Goal: Task Accomplishment & Management: Use online tool/utility

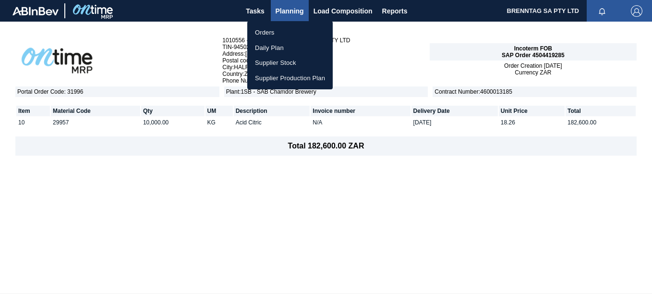
click at [263, 32] on li "Orders" at bounding box center [289, 32] width 85 height 15
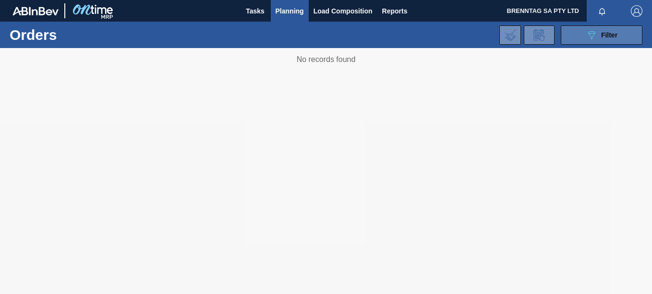
click at [598, 32] on div "089F7B8B-B2A5-4AFE-B5C0-19BA573D28AC Filter" at bounding box center [602, 35] width 32 height 12
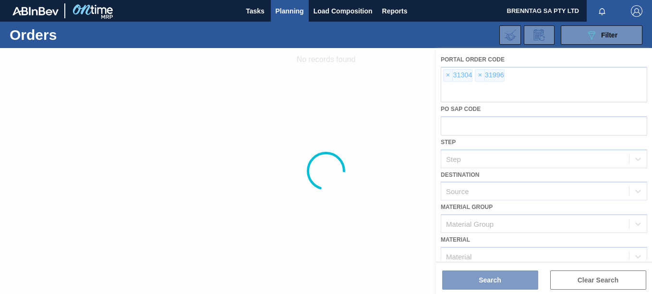
click at [479, 76] on div at bounding box center [326, 171] width 652 height 246
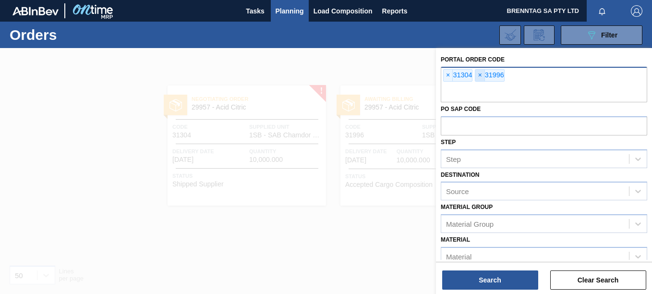
click at [481, 74] on span "×" at bounding box center [479, 76] width 9 height 12
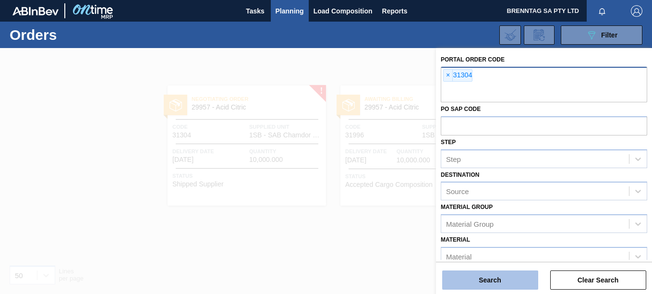
click at [510, 286] on button "Search" at bounding box center [490, 279] width 96 height 19
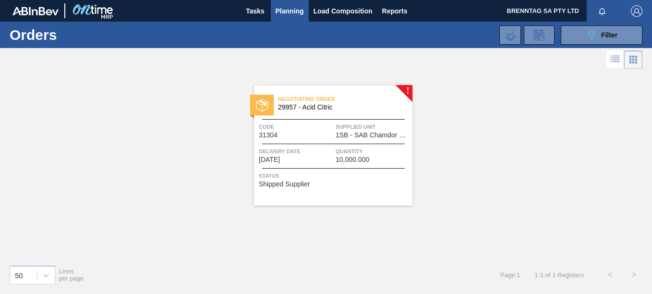
click at [333, 134] on div "Code 31304" at bounding box center [296, 130] width 74 height 17
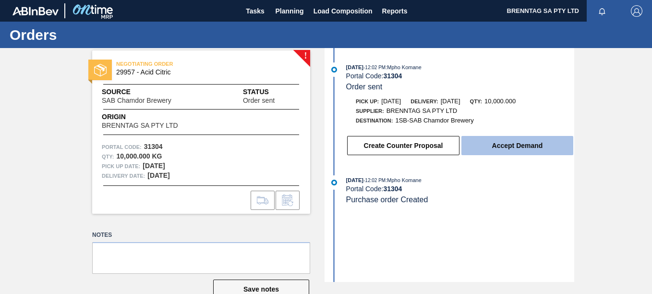
click at [527, 146] on button "Accept Demand" at bounding box center [518, 145] width 112 height 19
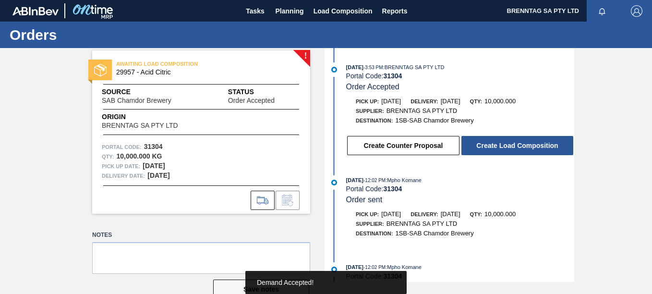
click at [527, 146] on button "Create Load Composition" at bounding box center [518, 145] width 112 height 19
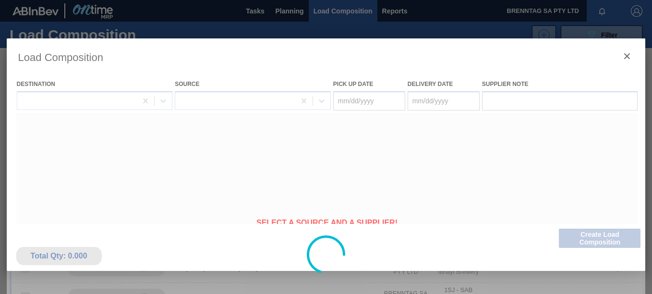
type Date "09/03/2025"
type Date "09/04/2025"
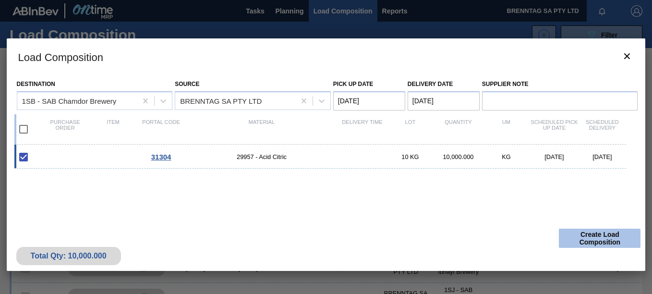
click at [589, 237] on button "Create Load Composition" at bounding box center [600, 238] width 82 height 19
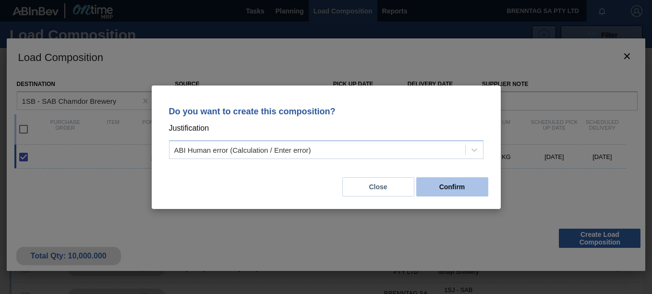
click at [450, 187] on button "Confirm" at bounding box center [452, 186] width 72 height 19
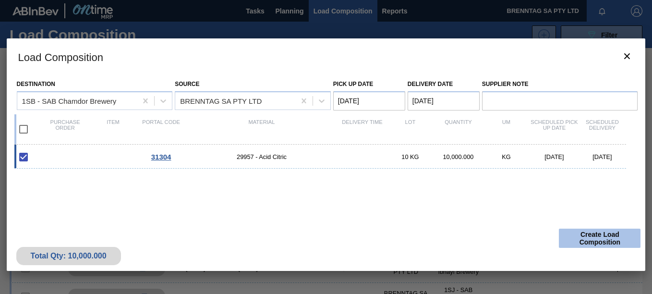
click at [613, 235] on button "Create Load Composition" at bounding box center [600, 238] width 82 height 19
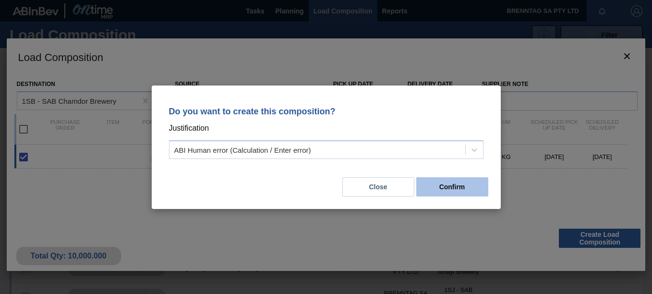
click at [458, 182] on button "Confirm" at bounding box center [452, 186] width 72 height 19
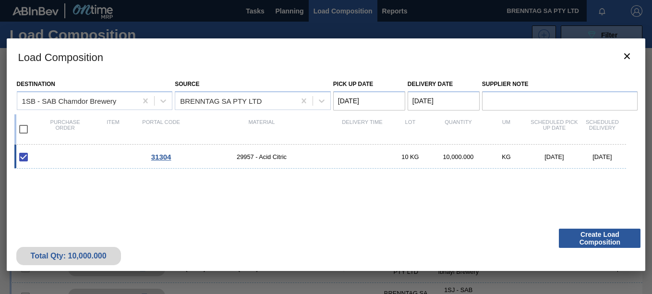
click at [162, 157] on span "31304" at bounding box center [161, 157] width 20 height 8
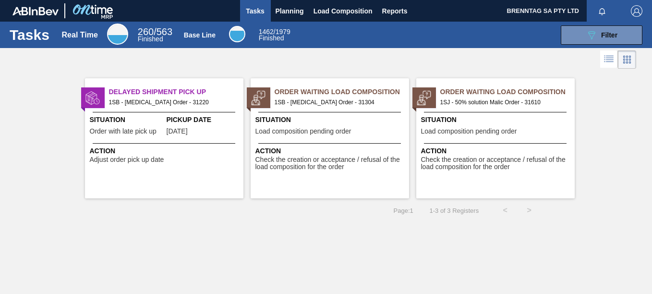
click at [317, 123] on span "Situation" at bounding box center [330, 120] width 151 height 10
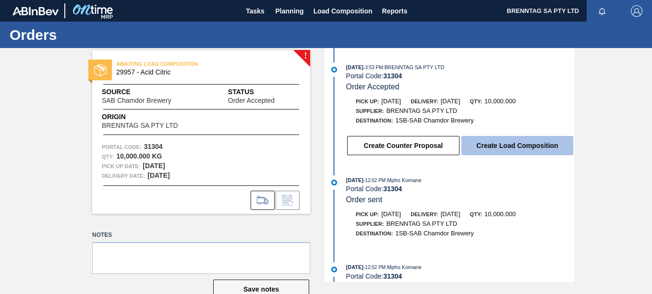
click at [534, 145] on button "Create Load Composition" at bounding box center [518, 145] width 112 height 19
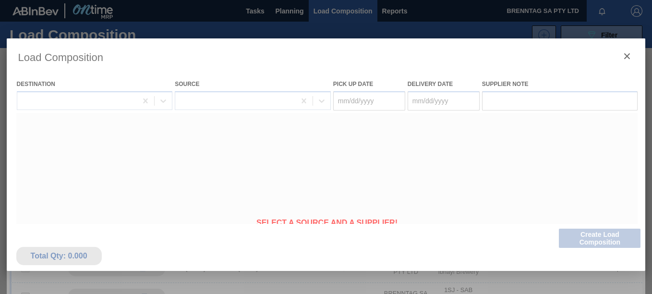
type Date "09/03/2025"
type Date "09/04/2025"
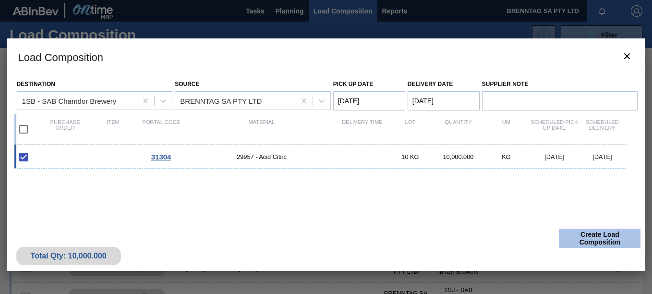
click at [599, 238] on button "Create Load Composition" at bounding box center [600, 238] width 82 height 19
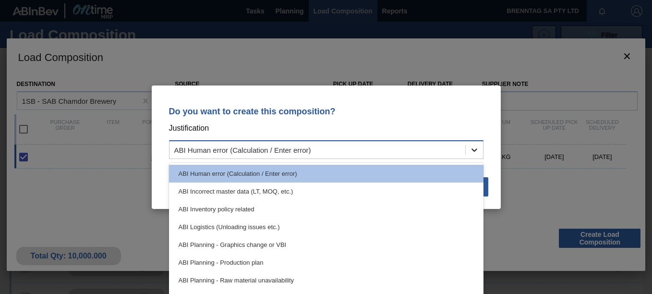
click at [471, 155] on div at bounding box center [474, 149] width 17 height 17
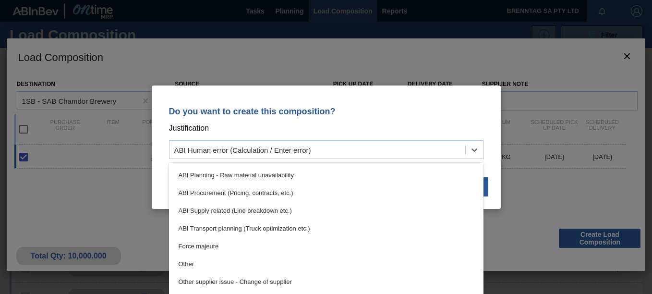
scroll to position [180, 0]
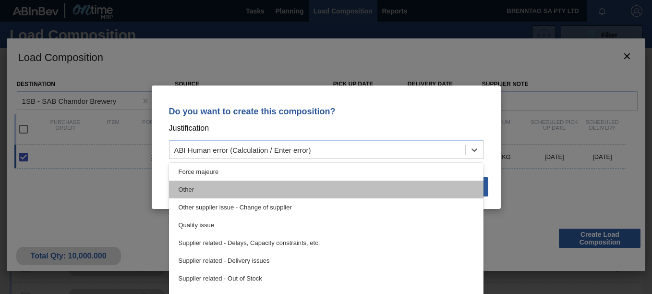
click at [231, 182] on div "Other" at bounding box center [326, 190] width 315 height 18
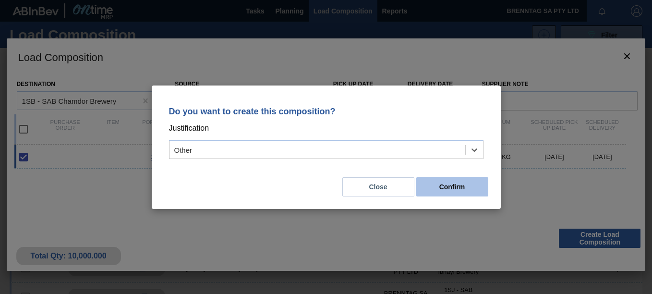
click at [477, 181] on button "Confirm" at bounding box center [452, 186] width 72 height 19
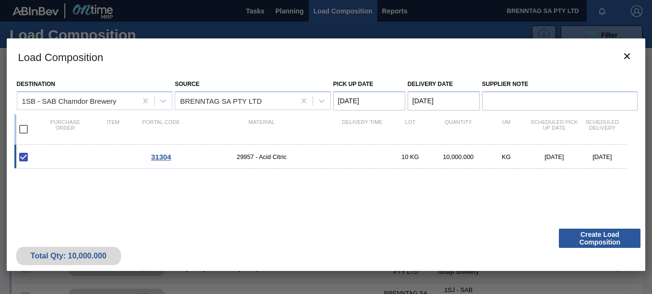
click at [370, 102] on Date "09/03/2025" at bounding box center [369, 100] width 72 height 19
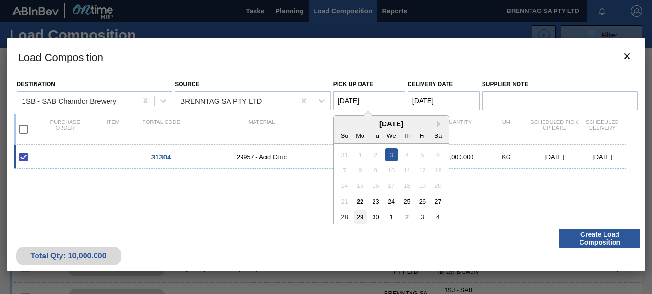
click at [360, 214] on div "29" at bounding box center [359, 216] width 13 height 13
type Date "09/29/2025"
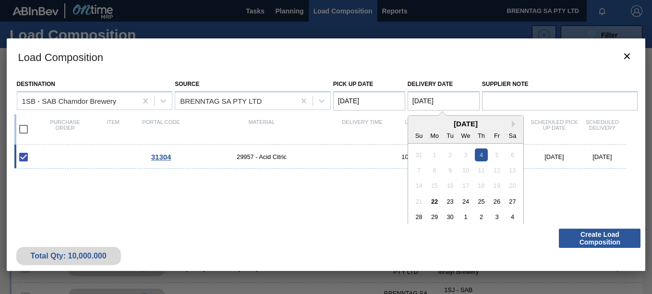
click at [427, 102] on Date "[DATE]" at bounding box center [444, 100] width 72 height 19
click at [450, 218] on div "30" at bounding box center [450, 216] width 13 height 13
type Date "09/30/2025"
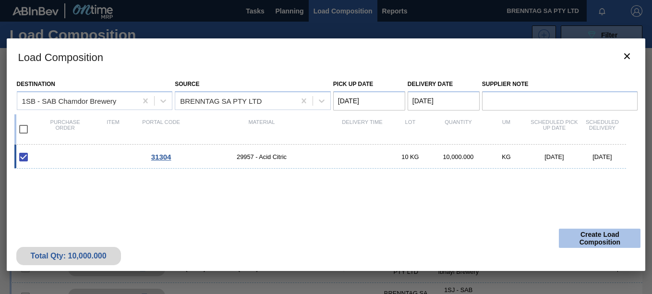
click at [589, 237] on button "Create Load Composition" at bounding box center [600, 238] width 82 height 19
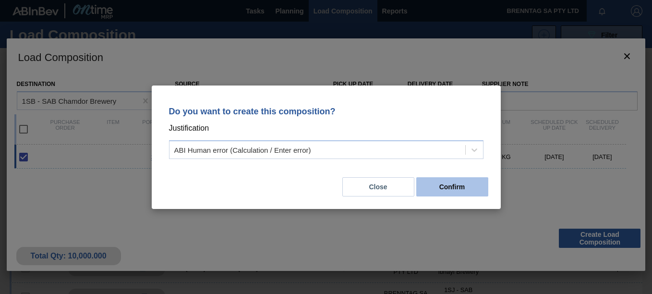
click at [438, 184] on button "Confirm" at bounding box center [452, 186] width 72 height 19
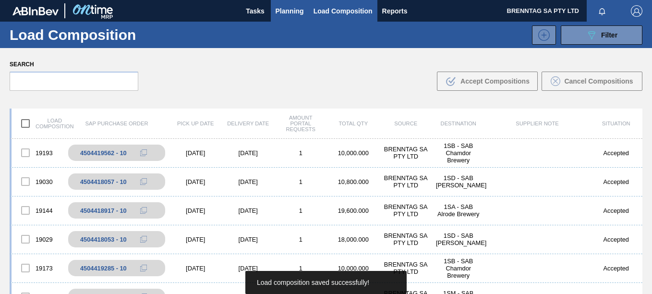
click at [293, 12] on span "Planning" at bounding box center [290, 11] width 28 height 12
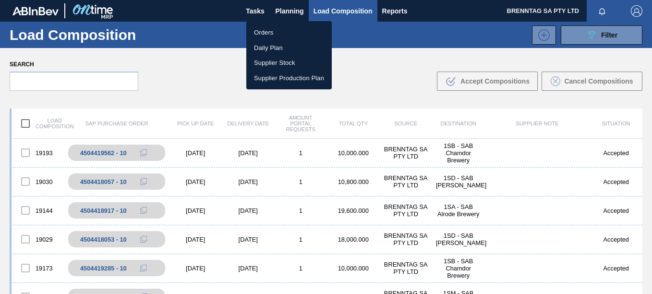
click at [270, 30] on li "Orders" at bounding box center [288, 32] width 85 height 15
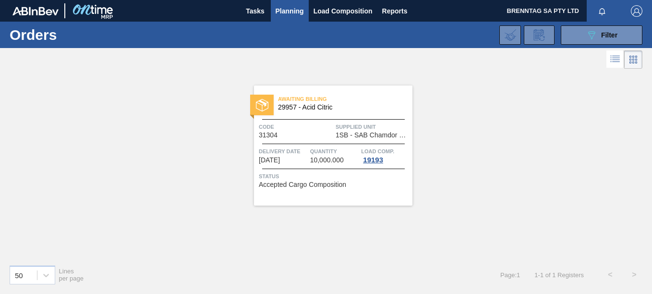
click at [354, 144] on div at bounding box center [333, 144] width 143 height 0
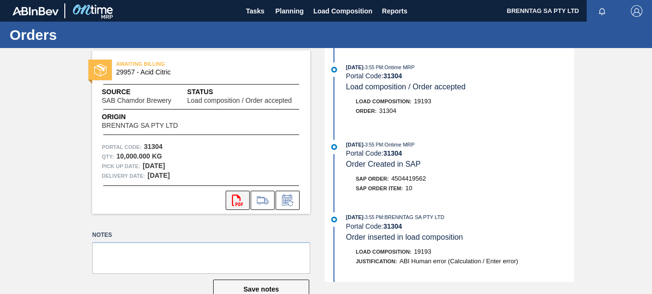
click at [242, 200] on icon "svg{fill:#ff0000}" at bounding box center [238, 201] width 12 height 12
